Goal: Task Accomplishment & Management: Use online tool/utility

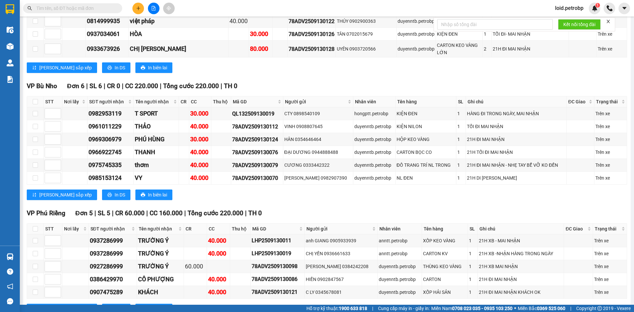
scroll to position [759, 0]
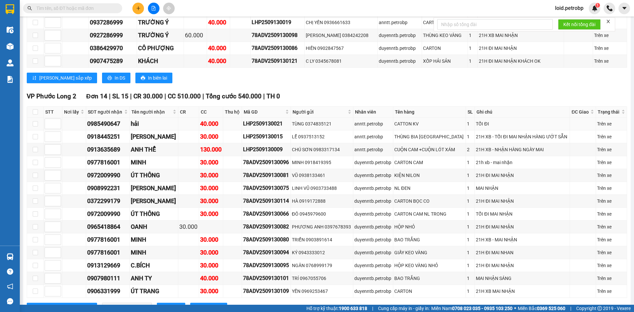
click at [100, 117] on td "0985490647" at bounding box center [108, 123] width 44 height 13
copy div "0985490647"
click at [114, 132] on div "0918445251" at bounding box center [107, 136] width 41 height 9
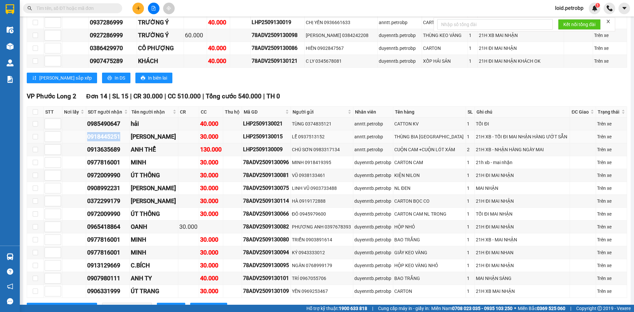
copy div "0918445251"
click at [105, 145] on div "0913635689" at bounding box center [107, 149] width 41 height 9
copy div "0913635689"
click at [113, 158] on div "0977816001" at bounding box center [107, 162] width 41 height 9
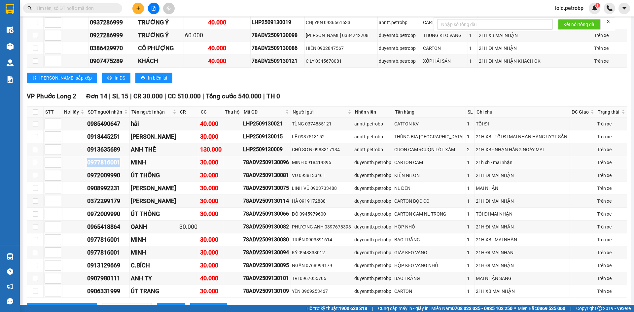
click at [113, 158] on div "0977816001" at bounding box center [107, 162] width 41 height 9
copy div "0977816001"
click at [114, 171] on div "0972009990" at bounding box center [107, 175] width 41 height 9
copy div "0972009990"
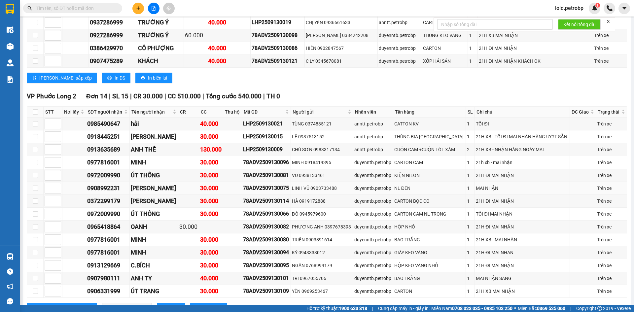
click at [109, 183] on div "0908992231" at bounding box center [107, 187] width 41 height 9
copy div "0908992231"
click at [105, 196] on div "0372299179" at bounding box center [107, 200] width 41 height 9
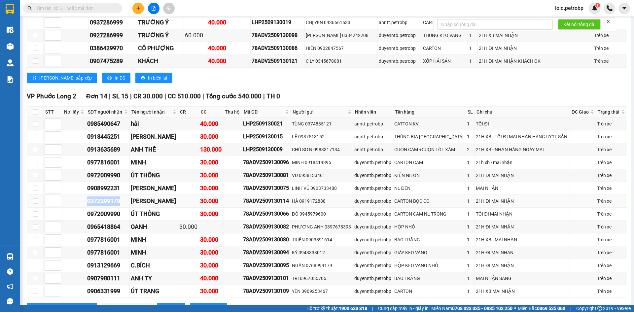
copy div "0372299179"
click at [105, 209] on div "0972009990" at bounding box center [107, 213] width 41 height 9
copy div "0972009990"
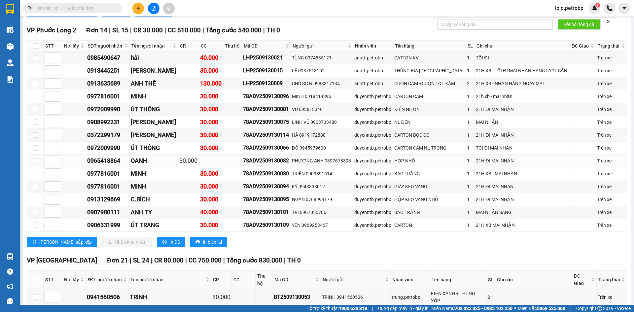
click at [111, 156] on div "0965418864" at bounding box center [107, 160] width 41 height 9
copy div "0965418864"
click at [106, 169] on div "0977816001" at bounding box center [107, 173] width 41 height 9
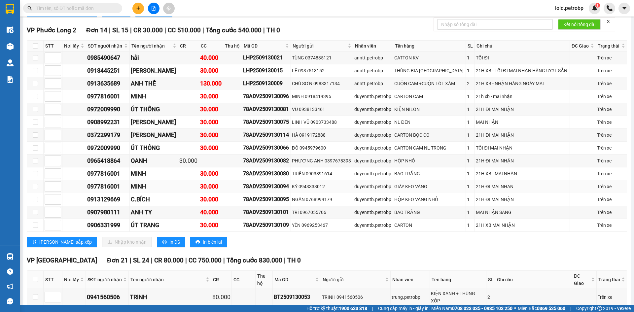
drag, startPoint x: 106, startPoint y: 166, endPoint x: 95, endPoint y: 178, distance: 15.4
click at [95, 182] on div "0977816001" at bounding box center [107, 186] width 41 height 9
click at [101, 195] on div "0913129669" at bounding box center [107, 199] width 41 height 9
copy div "0913129669"
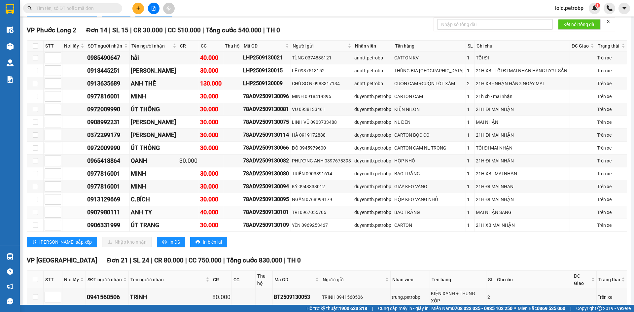
click at [110, 208] on div "0907980111" at bounding box center [107, 212] width 41 height 9
click at [111, 220] on div "0906331999" at bounding box center [107, 224] width 41 height 9
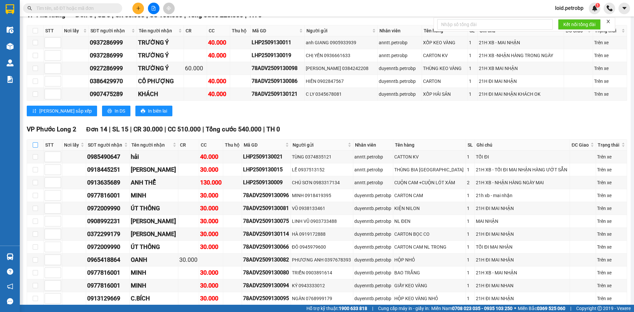
click at [36, 142] on input "checkbox" at bounding box center [35, 144] width 5 height 5
checkbox input "true"
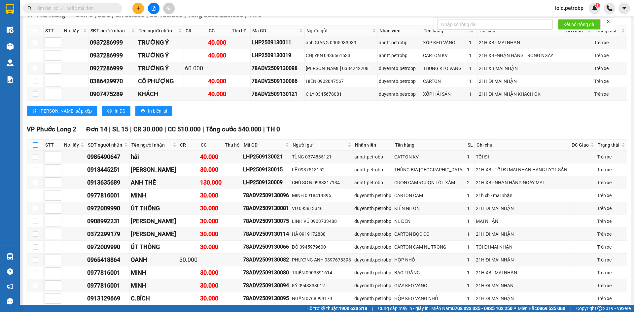
checkbox input "true"
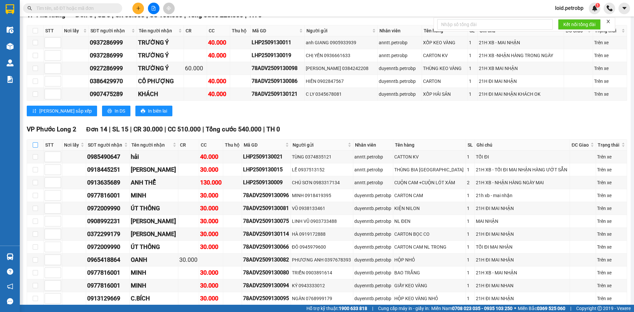
checkbox input "true"
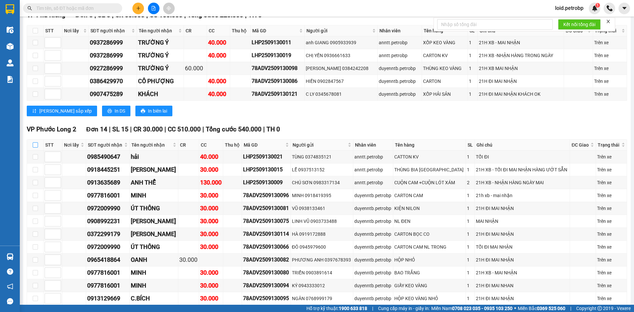
checkbox input "true"
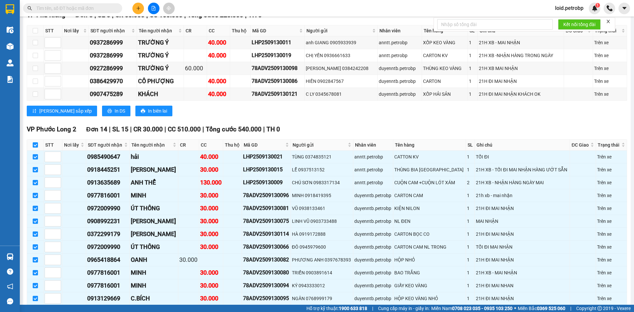
scroll to position [891, 0]
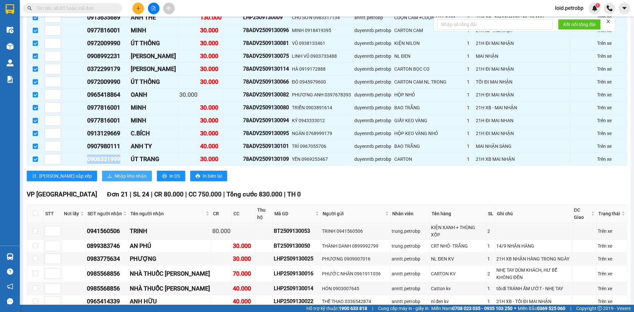
click at [114, 172] on span "Nhập kho nhận" at bounding box center [130, 175] width 32 height 7
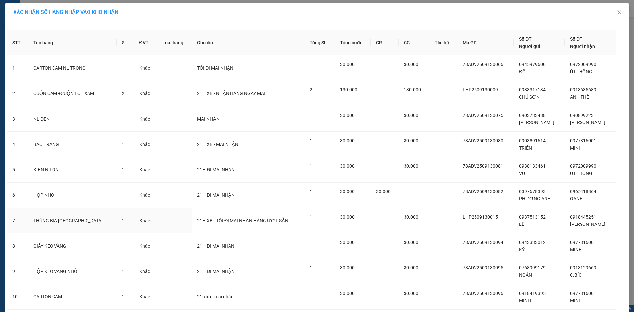
scroll to position [147, 0]
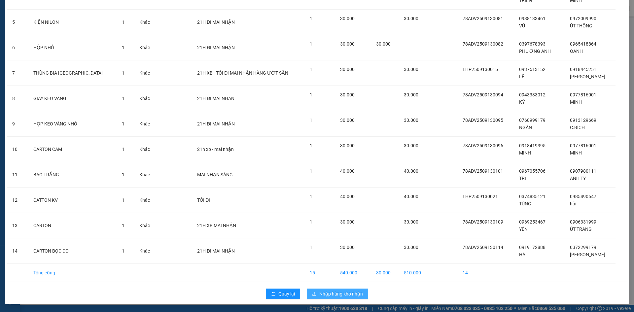
click at [334, 292] on span "Nhập hàng kho nhận" at bounding box center [341, 293] width 44 height 7
